Goal: Check status: Check status

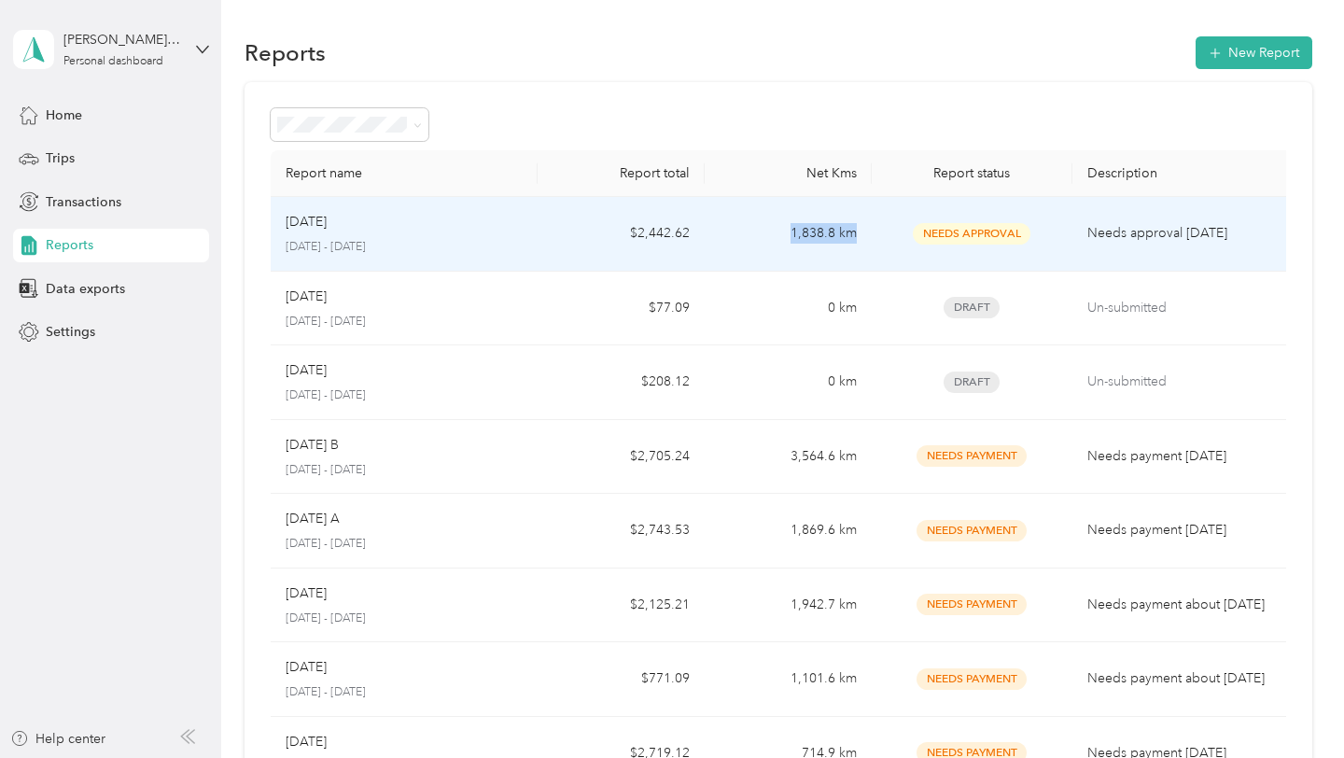
drag, startPoint x: 859, startPoint y: 231, endPoint x: 721, endPoint y: 230, distance: 137.2
click at [721, 230] on td "1,838.8 km" at bounding box center [788, 234] width 167 height 75
